Goal: Task Accomplishment & Management: Manage account settings

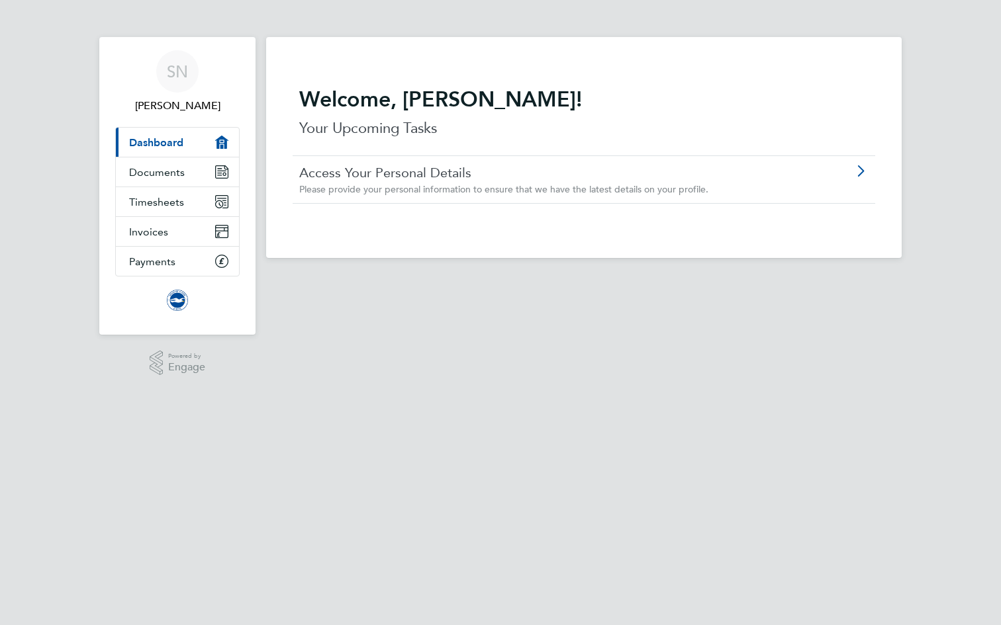
click at [518, 175] on link "Access Your Personal Details" at bounding box center [546, 172] width 494 height 17
click at [195, 171] on link "Documents" at bounding box center [177, 172] width 123 height 29
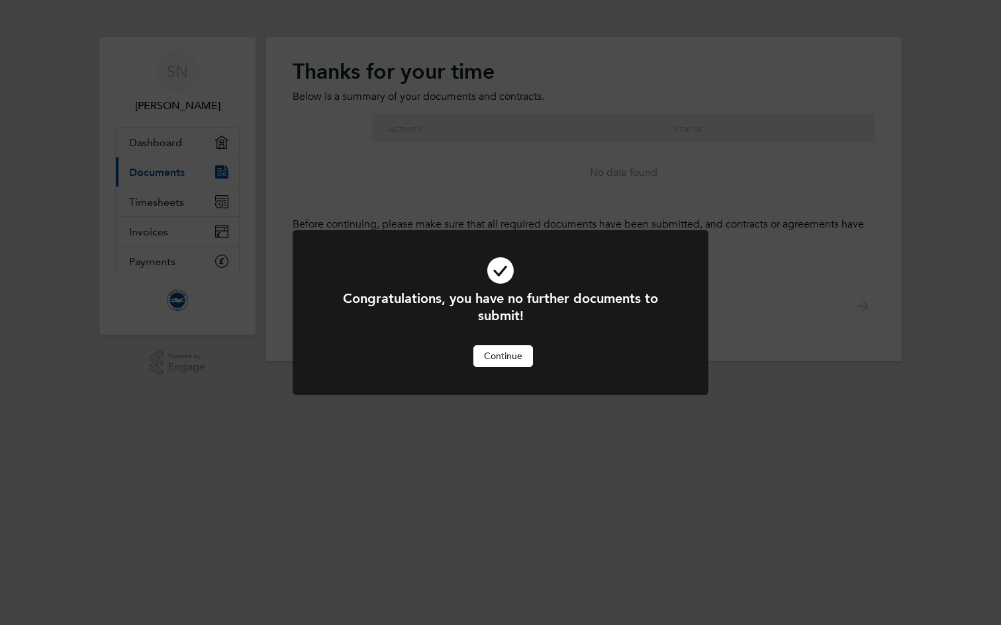
click at [504, 358] on button "Continue" at bounding box center [503, 355] width 60 height 21
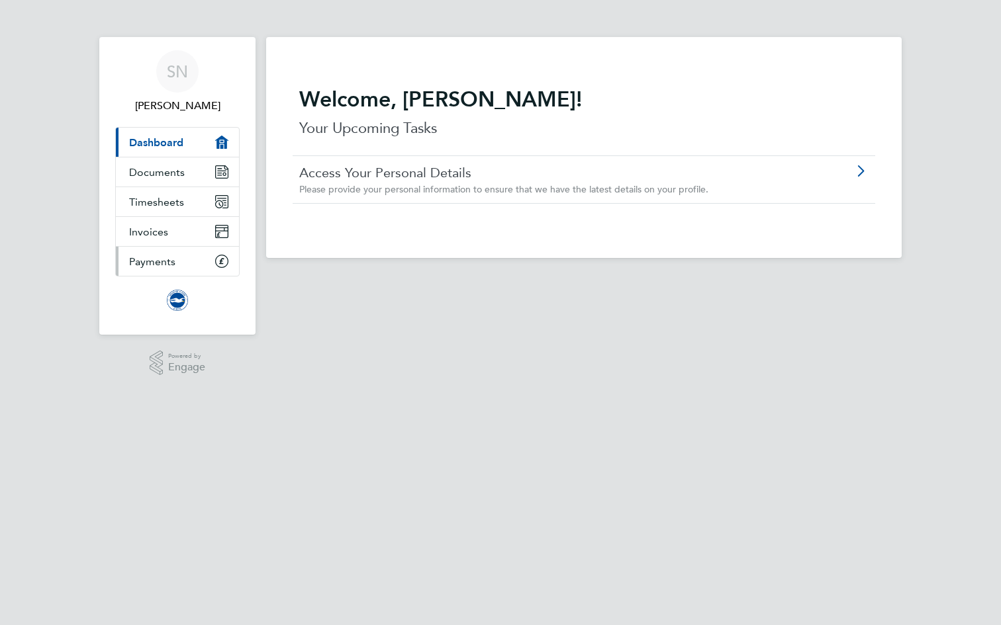
click at [189, 251] on link "Payments" at bounding box center [177, 261] width 123 height 29
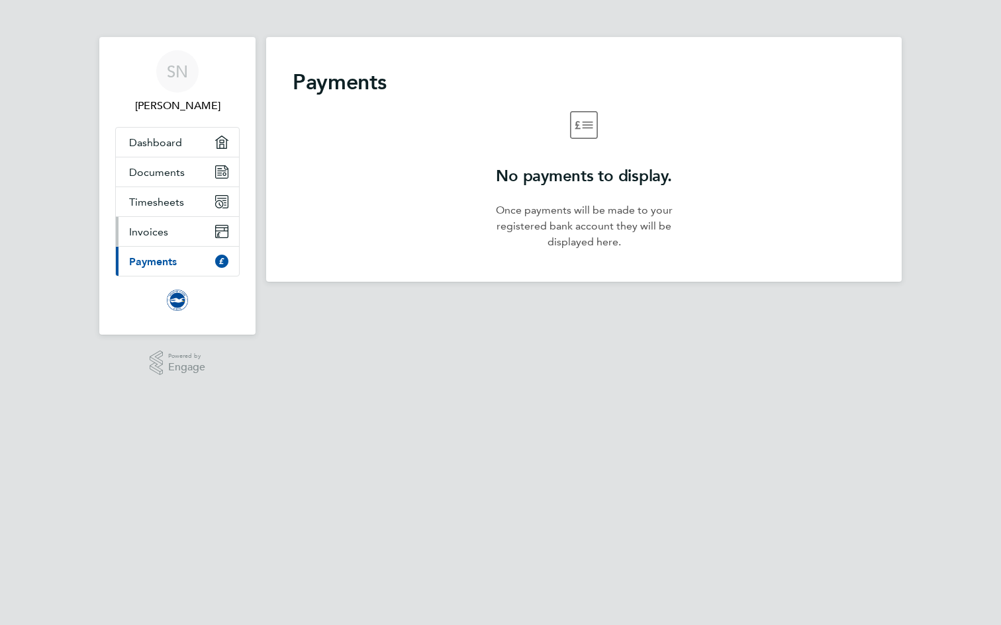
click at [177, 234] on link "Invoices" at bounding box center [177, 231] width 123 height 29
click at [194, 164] on link "Documents" at bounding box center [177, 172] width 123 height 29
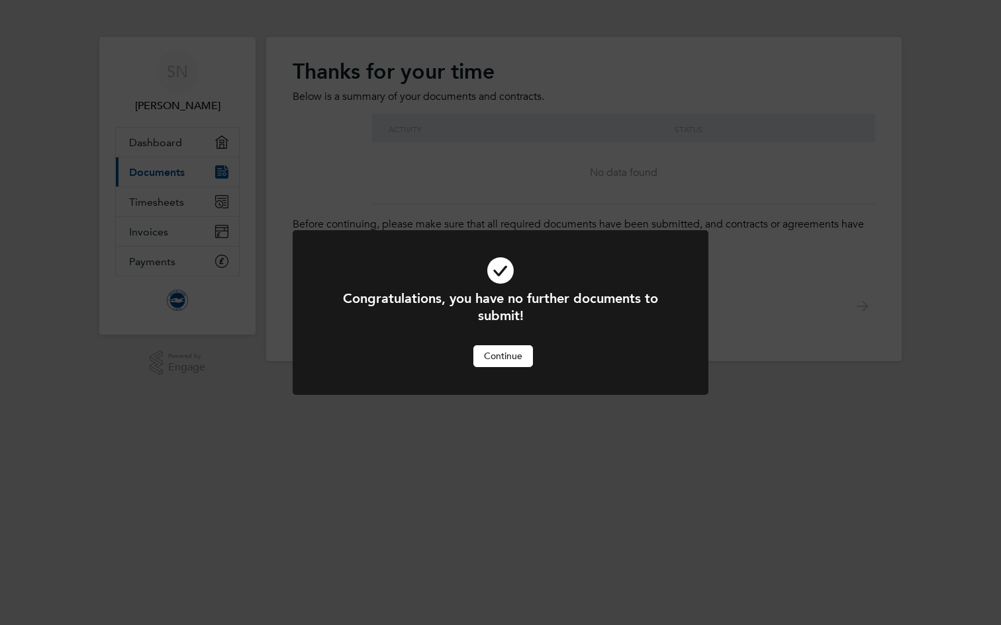
click at [525, 360] on button "Continue" at bounding box center [503, 355] width 60 height 21
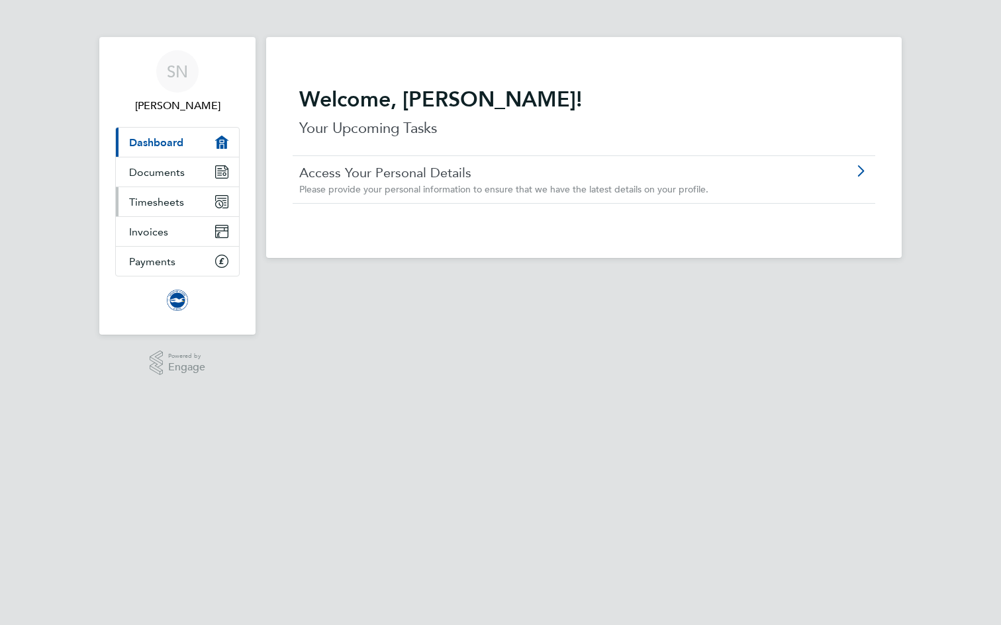
click at [189, 195] on link "Timesheets" at bounding box center [177, 201] width 123 height 29
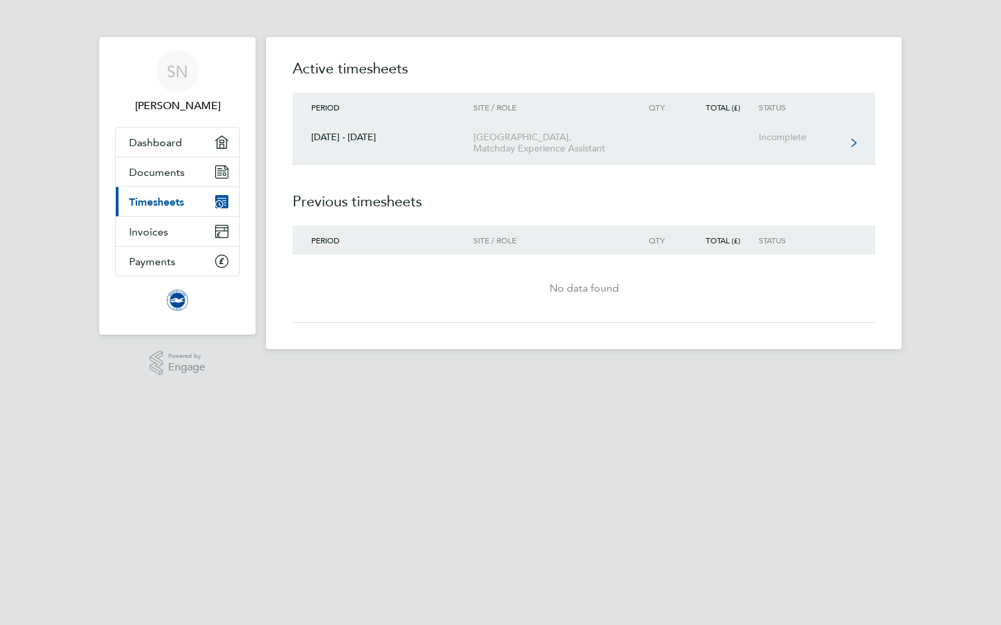
click at [836, 156] on link "01 - 30 Sept 2025 American Express Community Stadium, Matchday Experience Assis…" at bounding box center [584, 143] width 582 height 43
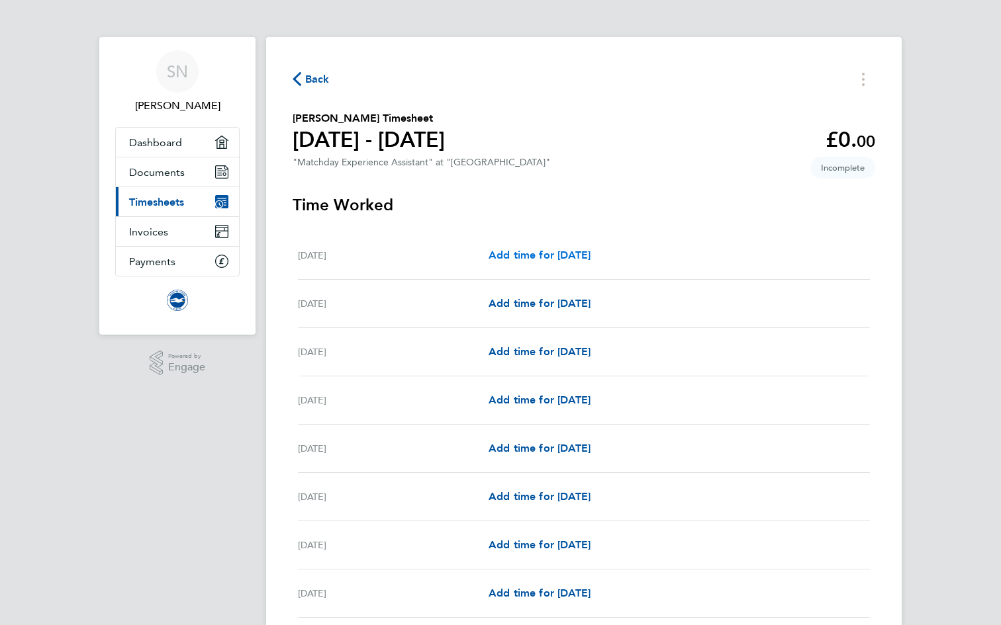
click at [543, 254] on span "Add time for Sat 20 Sep" at bounding box center [539, 255] width 102 height 13
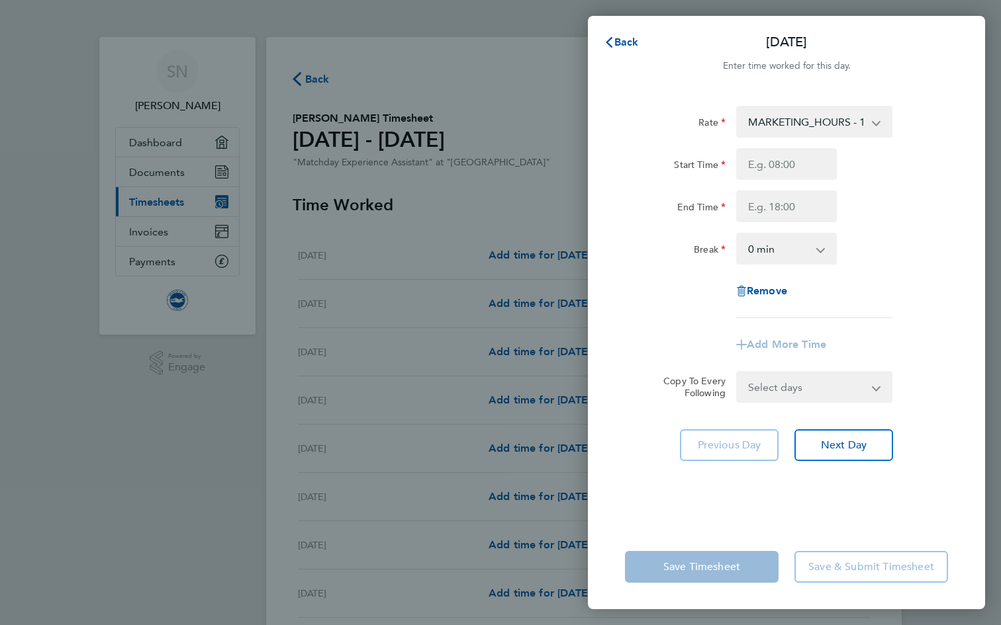
click at [884, 126] on app-icon-cross-button at bounding box center [883, 121] width 16 height 29
click at [870, 126] on select "MARKETING_HOURS - 13.13" at bounding box center [806, 121] width 138 height 29
click at [802, 169] on input "Start Time" at bounding box center [786, 164] width 101 height 32
type input "12:00"
click at [762, 216] on input "End Time" at bounding box center [786, 207] width 101 height 32
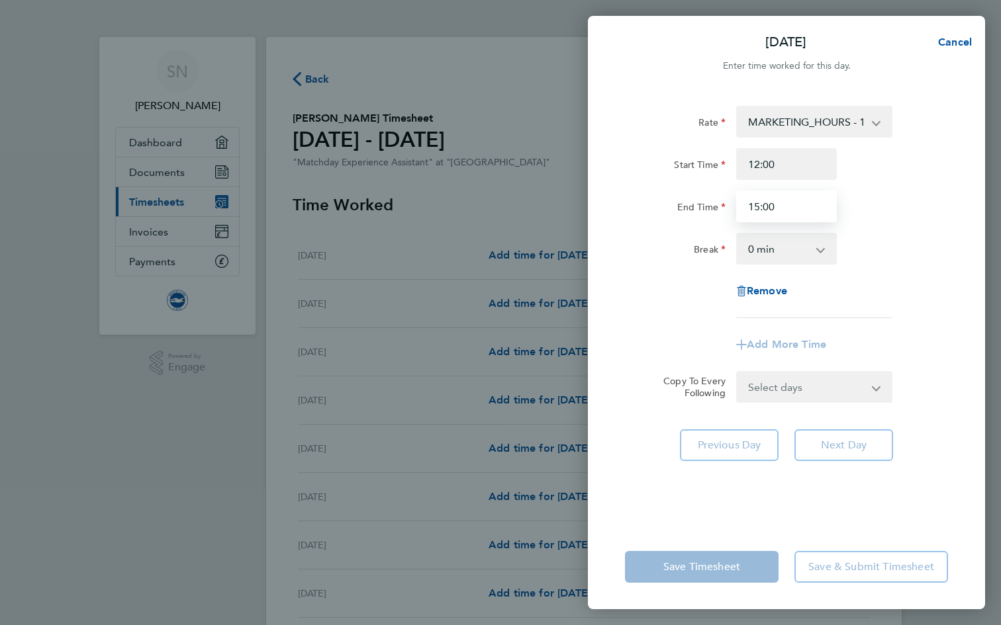
type input "15:00"
click at [792, 245] on select "0 min 15 min 30 min 45 min 60 min 75 min 90 min" at bounding box center [778, 248] width 82 height 29
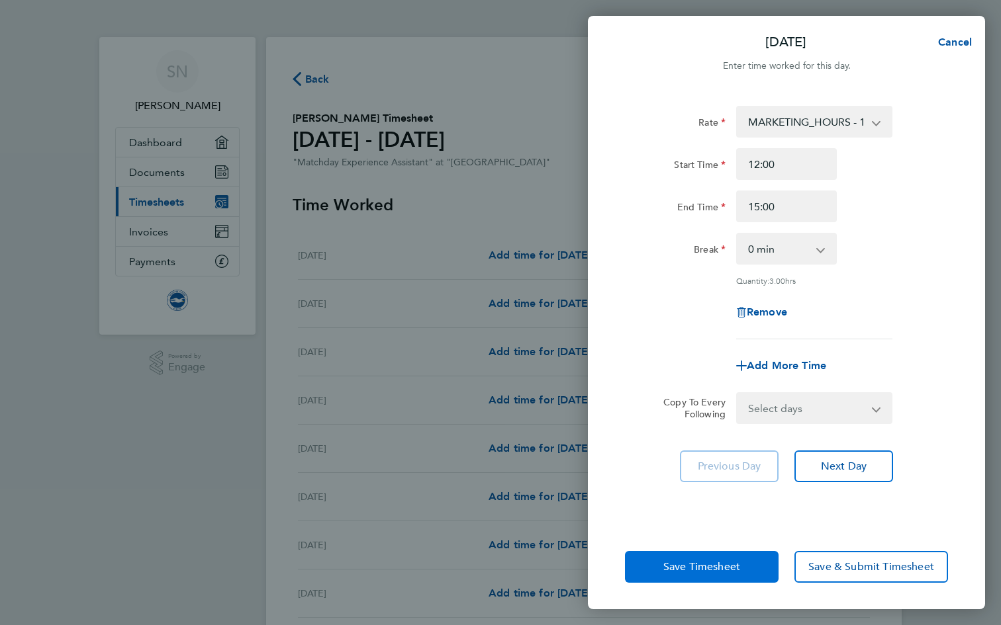
click at [690, 560] on button "Save Timesheet" at bounding box center [702, 567] width 154 height 32
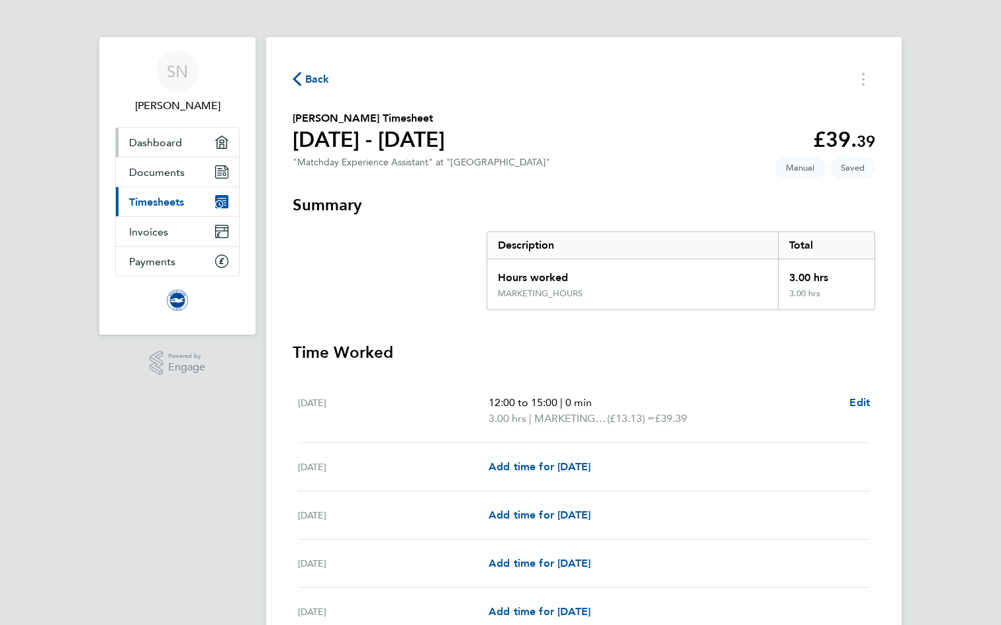
click at [193, 139] on link "Dashboard" at bounding box center [177, 142] width 123 height 29
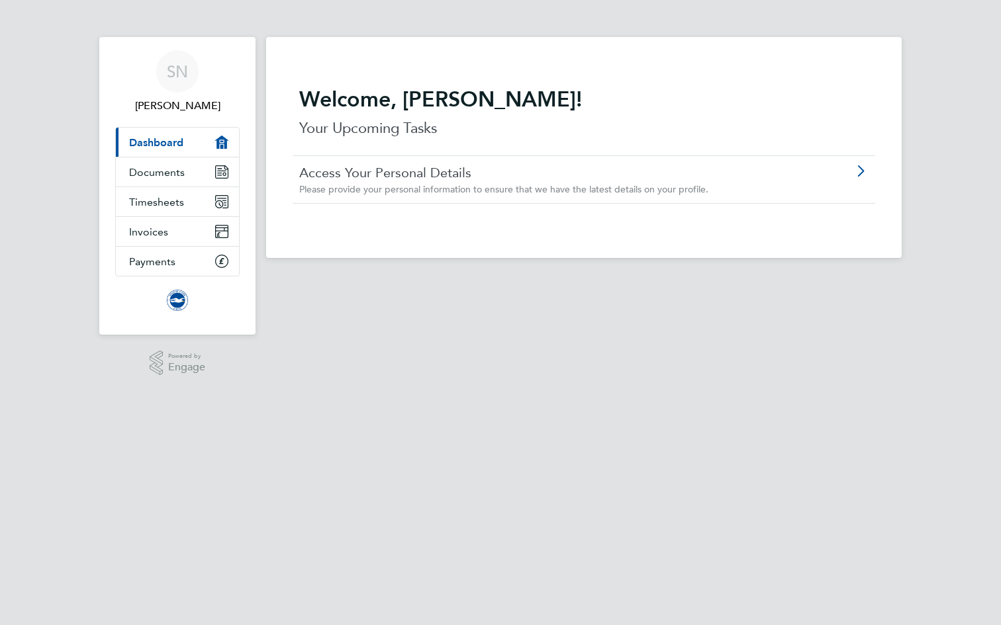
click at [476, 186] on span "Please provide your personal information to ensure that we have the latest deta…" at bounding box center [503, 189] width 409 height 12
click at [189, 226] on link "Invoices" at bounding box center [177, 231] width 123 height 29
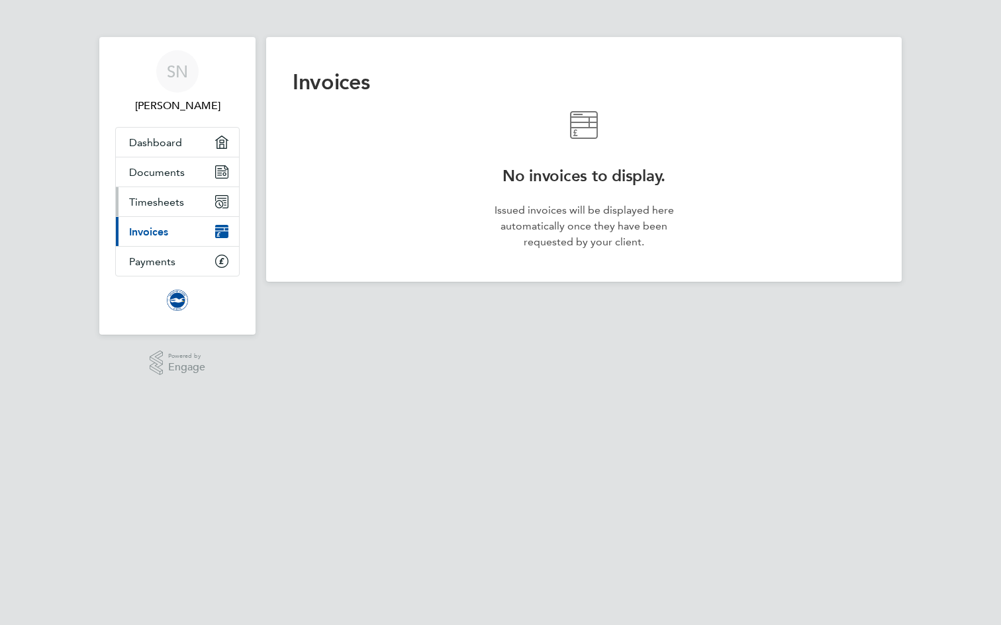
click at [165, 199] on span "Timesheets" at bounding box center [156, 202] width 55 height 13
